Goal: Navigation & Orientation: Find specific page/section

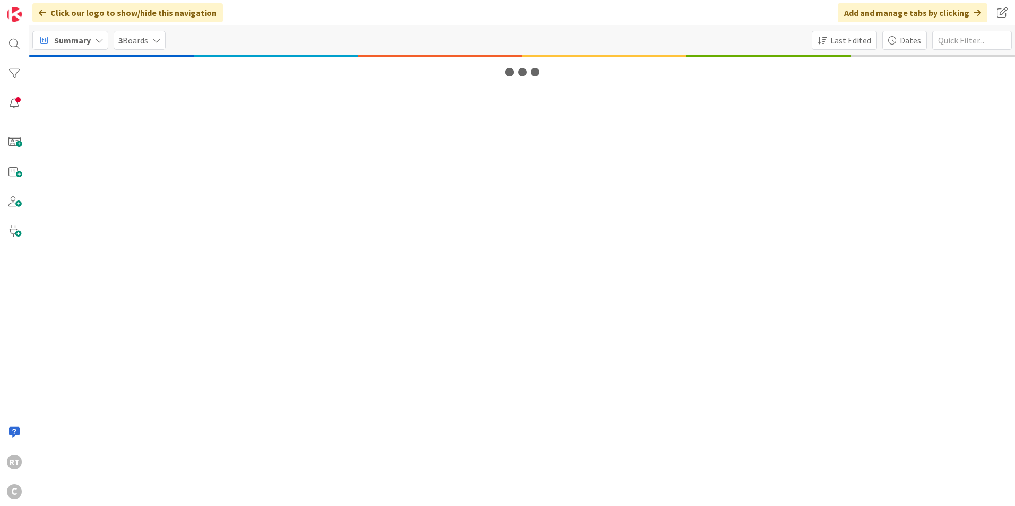
click at [64, 46] on span "Summary" at bounding box center [72, 40] width 37 height 13
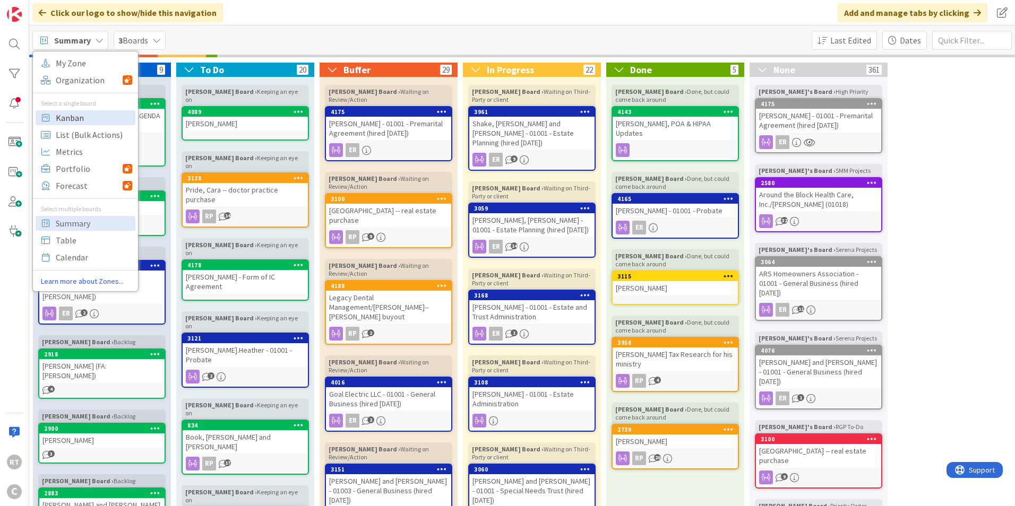
click at [83, 112] on span "Kanban" at bounding box center [94, 118] width 76 height 16
